Goal: Task Accomplishment & Management: Manage account settings

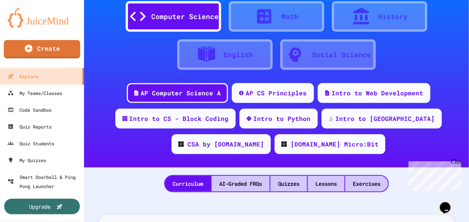
scroll to position [69, 0]
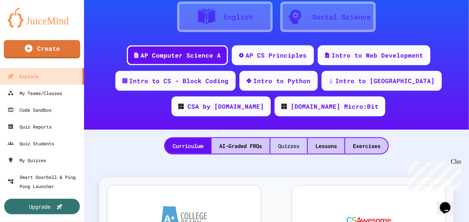
click at [292, 150] on div "Quizzes" at bounding box center [289, 146] width 37 height 16
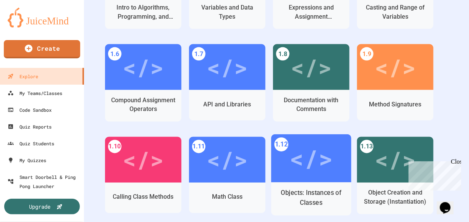
scroll to position [173, 0]
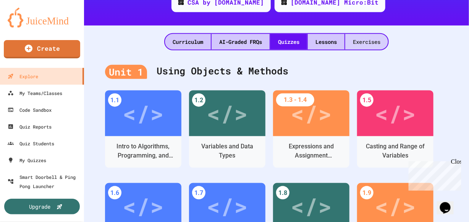
click at [362, 40] on div "Exercises" at bounding box center [366, 42] width 43 height 16
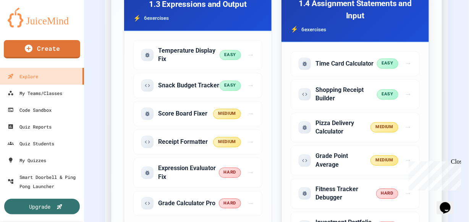
scroll to position [590, 0]
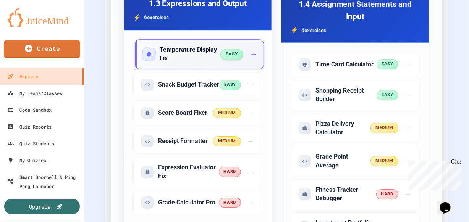
click at [231, 52] on span "easy" at bounding box center [231, 54] width 23 height 11
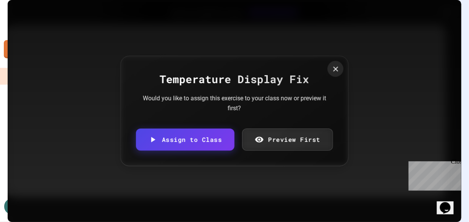
click at [334, 72] on icon at bounding box center [336, 69] width 8 height 8
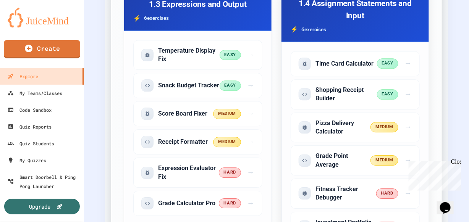
click at [287, 137] on div "Time Card Calculator easy → Shopping Receipt Builder easy → Pizza Delivery Calc…" at bounding box center [355, 146] width 147 height 209
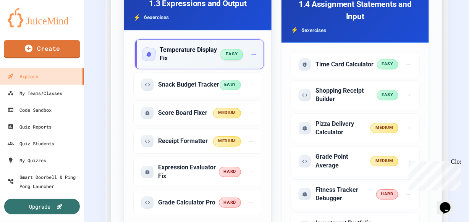
click at [247, 52] on div "easy →" at bounding box center [238, 54] width 35 height 11
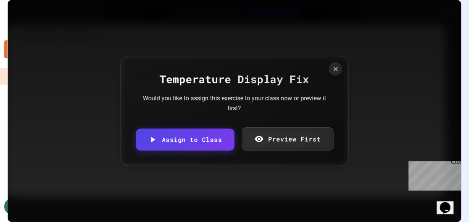
click at [284, 133] on link "Preview First" at bounding box center [288, 139] width 92 height 23
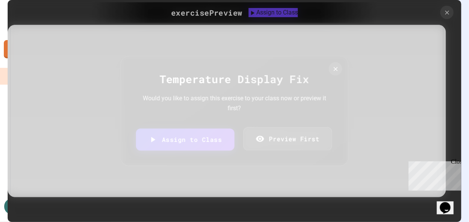
click at [288, 141] on link "Preview First" at bounding box center [287, 138] width 89 height 23
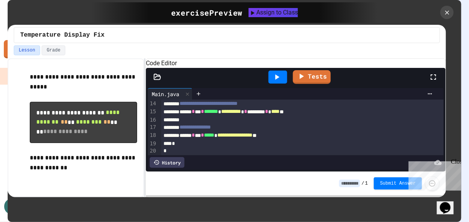
scroll to position [214, 0]
click at [446, 11] on icon at bounding box center [447, 12] width 8 height 8
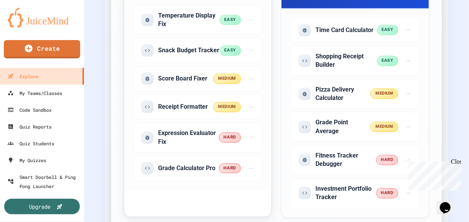
scroll to position [625, 0]
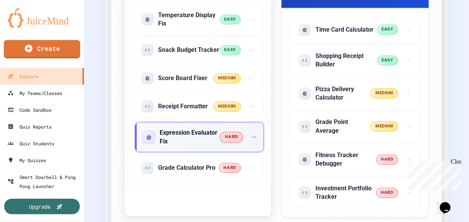
click at [251, 142] on span "→" at bounding box center [253, 137] width 7 height 11
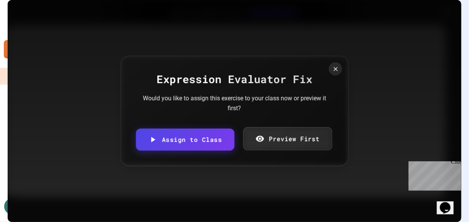
click at [290, 142] on link "Preview First" at bounding box center [287, 138] width 89 height 23
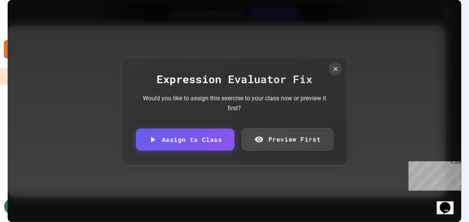
click at [293, 141] on link "Preview First" at bounding box center [288, 139] width 92 height 23
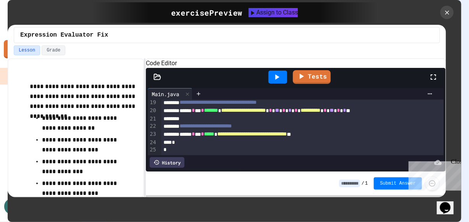
scroll to position [139, 0]
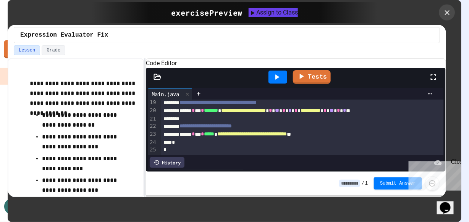
click at [447, 11] on icon at bounding box center [447, 12] width 5 height 5
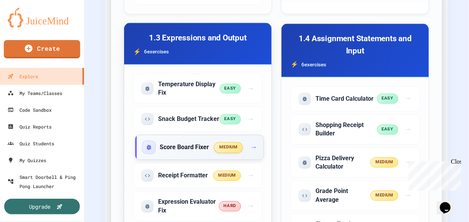
scroll to position [556, 0]
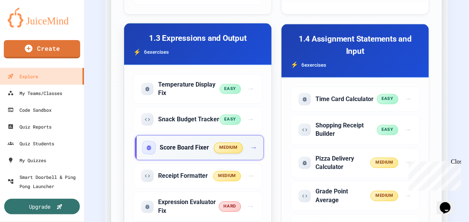
click at [252, 148] on span "→" at bounding box center [253, 148] width 7 height 11
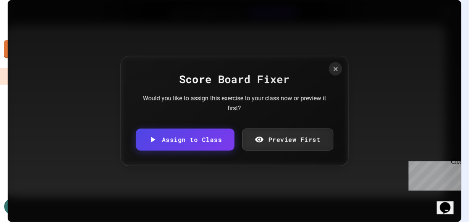
click at [264, 143] on link "Preview First" at bounding box center [287, 139] width 91 height 22
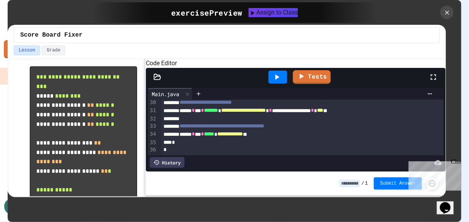
scroll to position [243, 0]
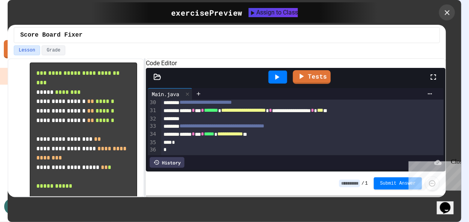
click at [446, 11] on icon at bounding box center [447, 12] width 5 height 5
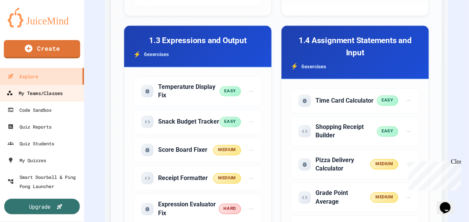
click at [70, 93] on link "My Teams/Classes" at bounding box center [42, 92] width 87 height 17
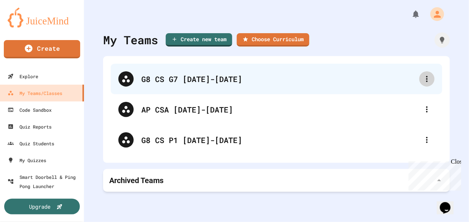
click at [426, 76] on icon at bounding box center [427, 79] width 2 height 6
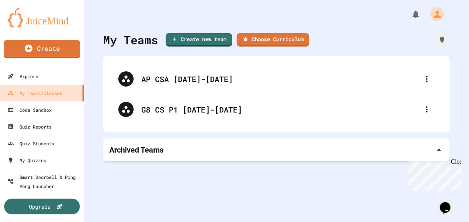
click at [423, 79] on icon at bounding box center [427, 79] width 9 height 9
drag, startPoint x: 423, startPoint y: 122, endPoint x: 421, endPoint y: 113, distance: 9.3
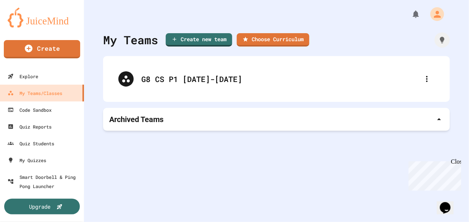
click at [423, 76] on icon at bounding box center [427, 79] width 9 height 9
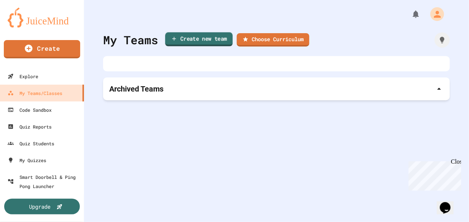
click at [190, 37] on link "Create new team" at bounding box center [199, 39] width 68 height 14
type input "*"
type input "**********"
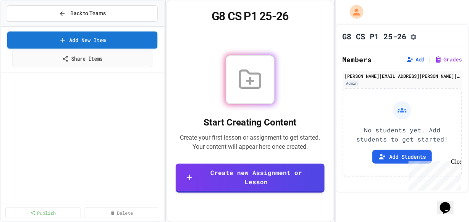
click at [63, 61] on icon at bounding box center [65, 58] width 6 height 7
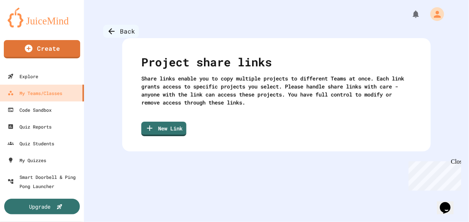
click at [123, 34] on div "Back" at bounding box center [121, 31] width 36 height 13
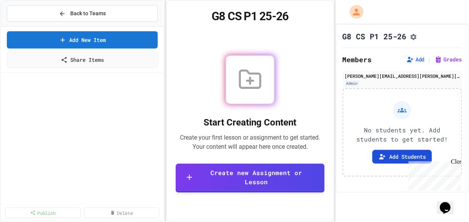
click at [381, 156] on icon at bounding box center [383, 157] width 8 height 8
click at [102, 15] on span "Back to Teams" at bounding box center [88, 14] width 36 height 8
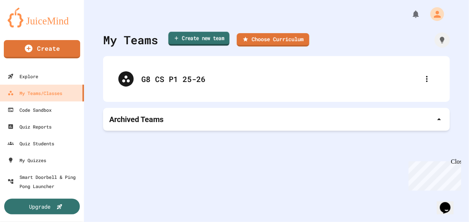
click at [182, 41] on link "Create new team" at bounding box center [199, 39] width 61 height 14
drag, startPoint x: 182, startPoint y: 41, endPoint x: 198, endPoint y: 122, distance: 83.0
type input "**********"
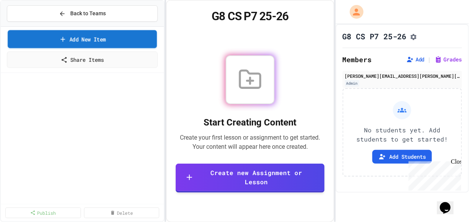
click at [103, 41] on link "Add New Item" at bounding box center [82, 39] width 149 height 18
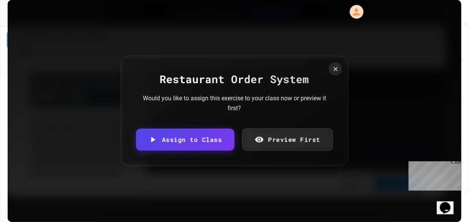
click at [458, 163] on div "Close" at bounding box center [456, 163] width 10 height 10
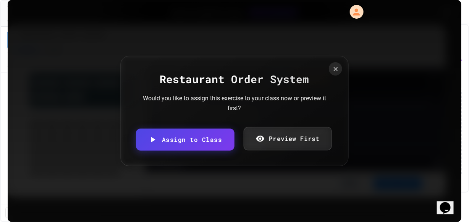
click at [321, 135] on link "Preview First" at bounding box center [287, 139] width 88 height 24
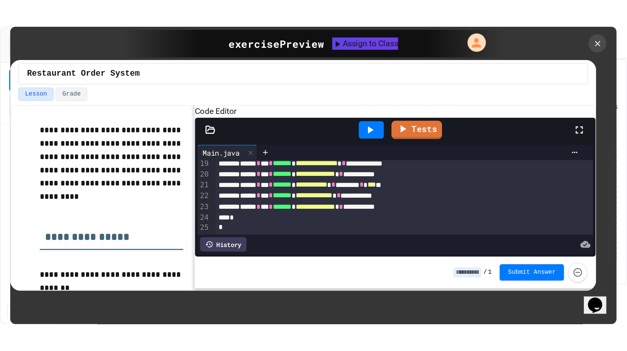
scroll to position [124, 0]
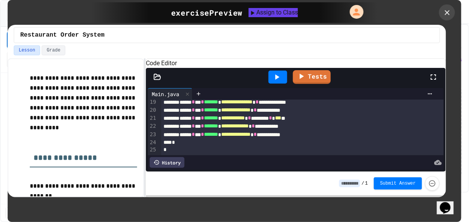
click at [447, 10] on icon at bounding box center [447, 12] width 8 height 8
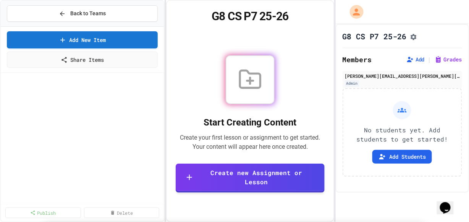
click at [400, 158] on button "Add Students" at bounding box center [403, 157] width 60 height 14
